Goal: Complete application form

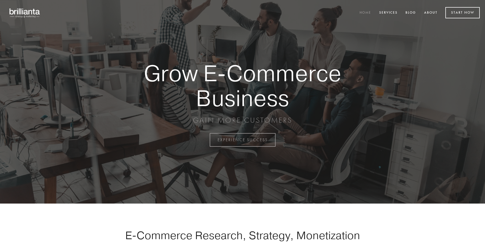
scroll to position [1375, 0]
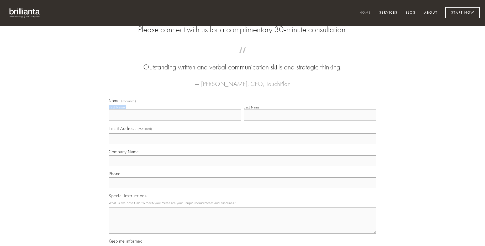
type input "[PERSON_NAME]"
click at [310, 121] on input "Last Name" at bounding box center [310, 115] width 132 height 11
type input "[PERSON_NAME]"
click at [242, 145] on input "Email Address (required)" at bounding box center [243, 138] width 268 height 11
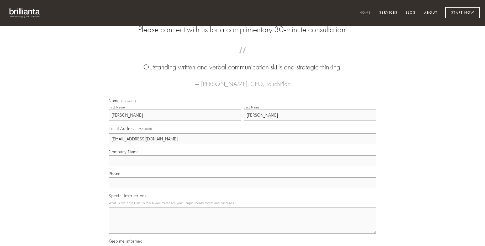
type input "[EMAIL_ADDRESS][DOMAIN_NAME]"
click at [242, 167] on input "Company Name" at bounding box center [243, 161] width 268 height 11
type input "dapifer"
click at [242, 189] on input "text" at bounding box center [243, 183] width 268 height 11
click at [242, 226] on textarea "Special Instructions" at bounding box center [243, 221] width 268 height 26
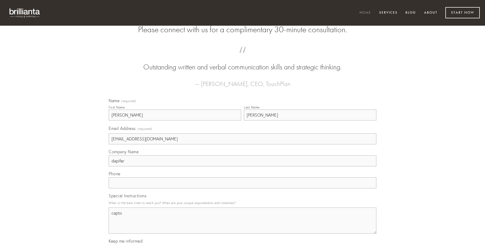
type textarea "capto"
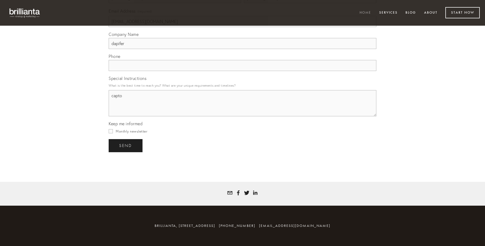
click at [126, 146] on span "send" at bounding box center [125, 145] width 13 height 5
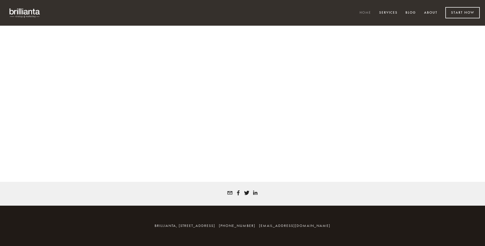
scroll to position [1368, 0]
